Goal: Task Accomplishment & Management: Use online tool/utility

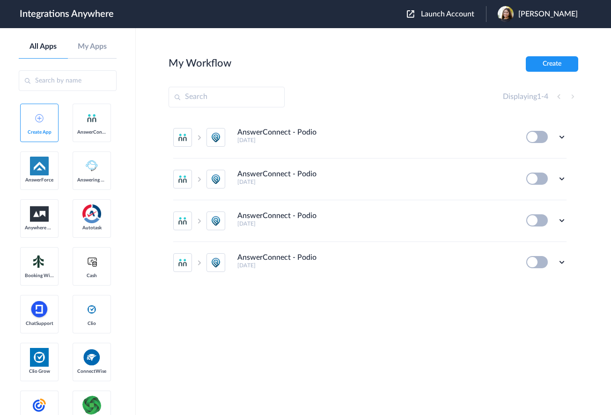
click at [241, 98] on input "text" at bounding box center [227, 97] width 116 height 21
paste input "9192671236"
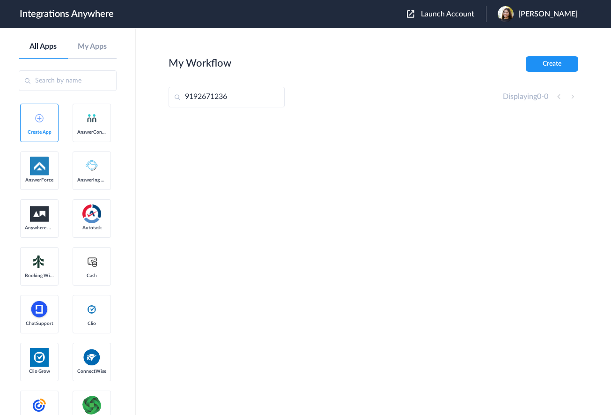
type input "9192671236"
click at [449, 15] on span "Launch Account" at bounding box center [447, 13] width 53 height 7
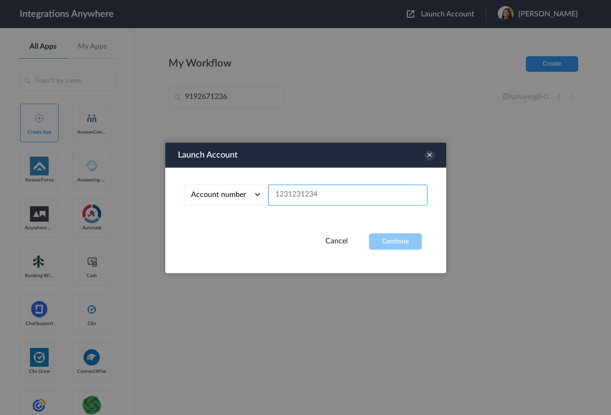
click at [296, 198] on input "text" at bounding box center [347, 194] width 159 height 21
paste input "9192671236"
type input "9192671236"
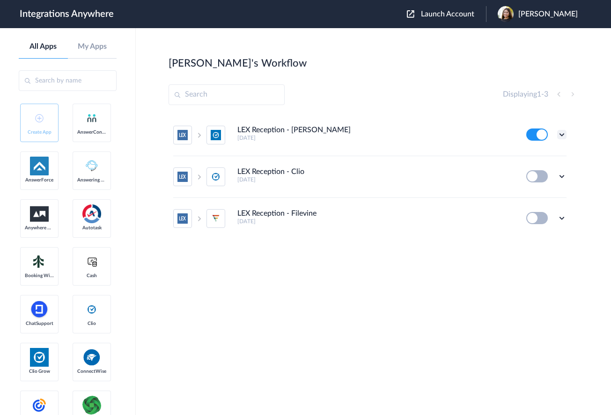
click at [563, 133] on icon at bounding box center [561, 134] width 9 height 9
click at [530, 157] on link "Edit" at bounding box center [524, 156] width 22 height 7
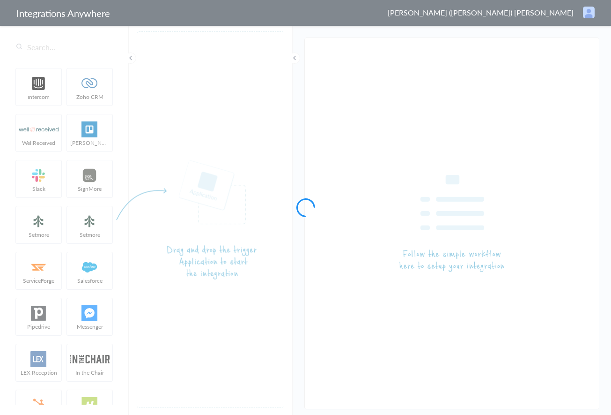
type input "LEX Reception - [PERSON_NAME]"
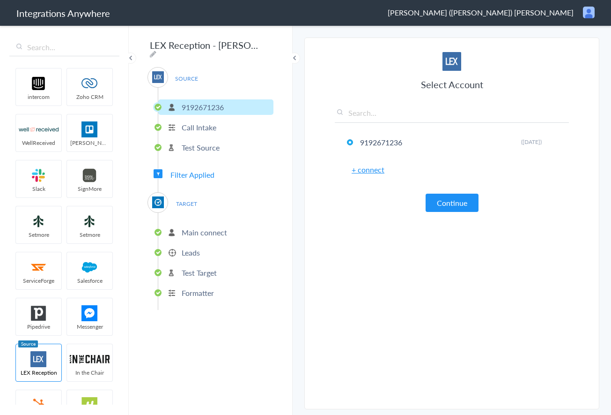
click at [207, 268] on p "Test Target" at bounding box center [199, 272] width 35 height 11
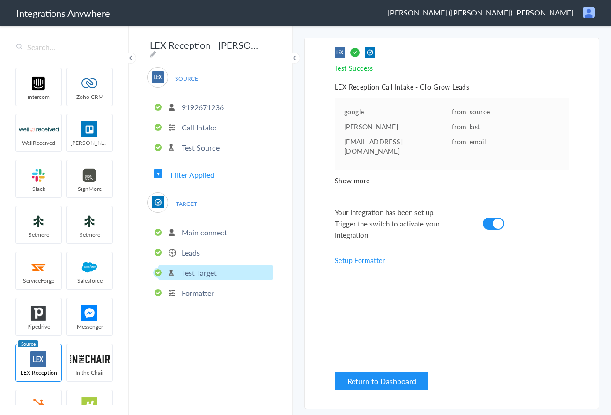
click at [199, 249] on p "Leads" at bounding box center [191, 252] width 18 height 11
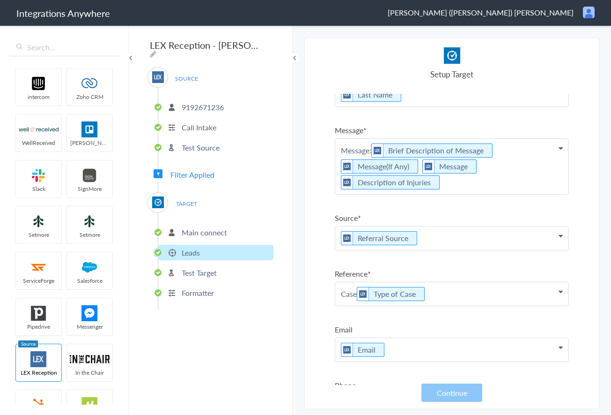
scroll to position [131, 0]
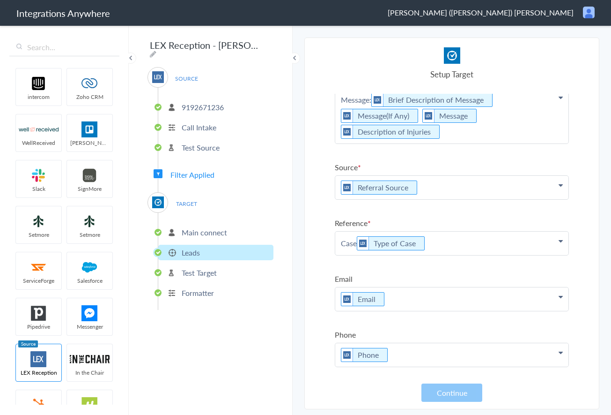
click at [194, 287] on p "Formatter" at bounding box center [198, 292] width 32 height 11
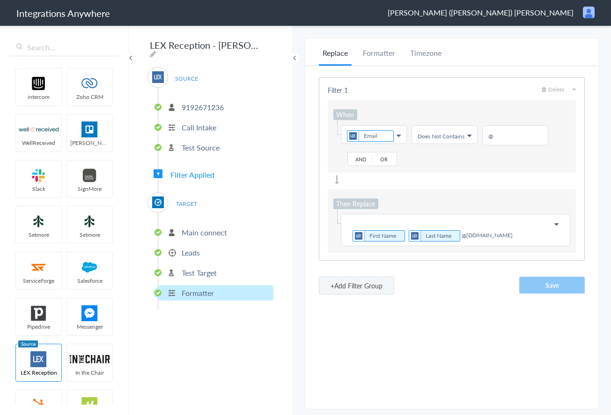
click at [194, 271] on p "Test Target" at bounding box center [199, 272] width 35 height 11
